Goal: Transaction & Acquisition: Purchase product/service

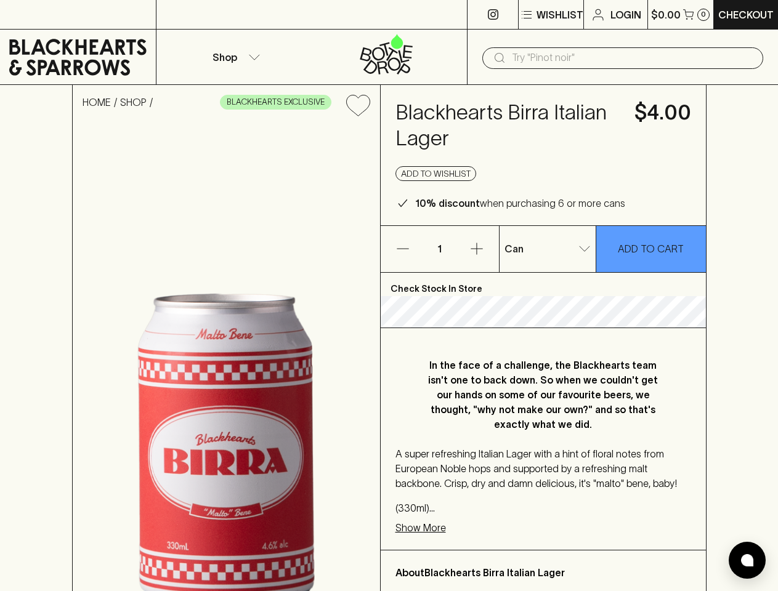
click at [550, 15] on p "Wishlist" at bounding box center [560, 14] width 47 height 15
click at [234, 57] on div at bounding box center [389, 295] width 778 height 591
click at [623, 58] on input "text" at bounding box center [633, 58] width 242 height 20
click at [358, 105] on icon "Add to wishlist" at bounding box center [357, 105] width 23 height 21
click at [436, 174] on button "Add to wishlist" at bounding box center [436, 173] width 81 height 15
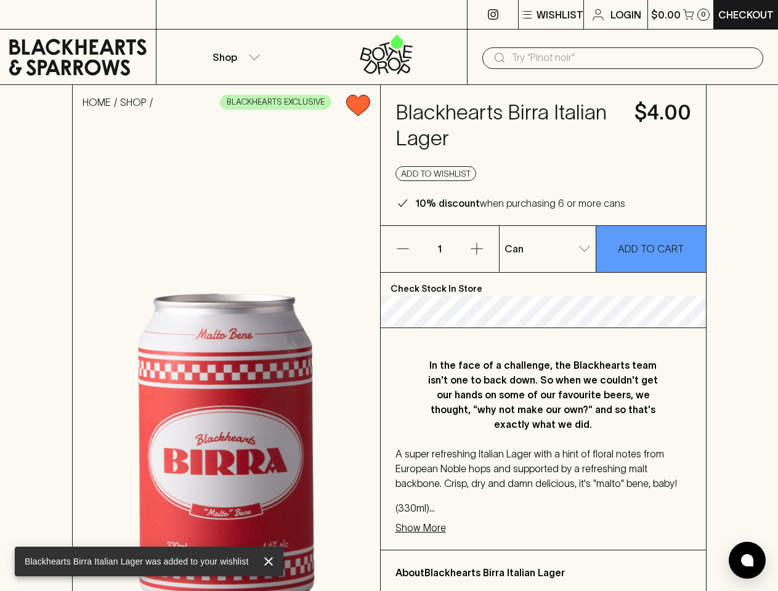
click at [403, 249] on icon "button" at bounding box center [403, 249] width 12 height 1
